Goal: Find specific page/section: Find specific page/section

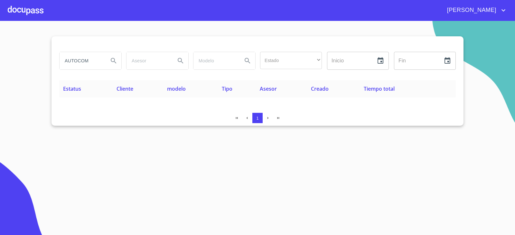
click at [31, 12] on div at bounding box center [26, 10] width 36 height 21
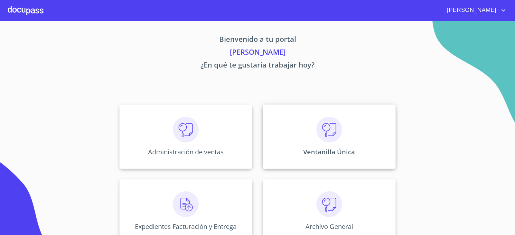
click at [317, 141] on img at bounding box center [329, 130] width 26 height 26
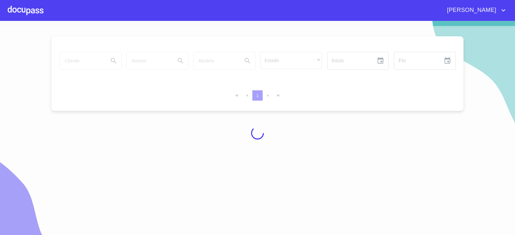
click at [90, 62] on div at bounding box center [257, 133] width 515 height 214
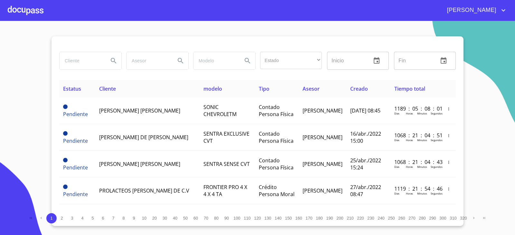
click at [91, 60] on input "search" at bounding box center [82, 60] width 44 height 17
type input "INGENIERIA Y SOLUCIONES"
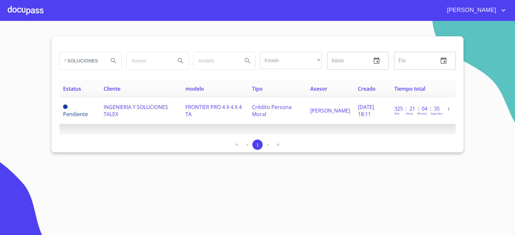
click at [173, 104] on td "INGENIERIA Y SOLUCIONES TALEX" at bounding box center [141, 111] width 82 height 27
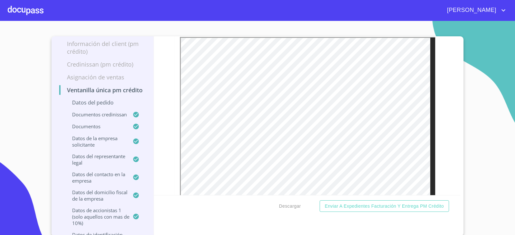
scroll to position [3090, 0]
